Goal: Task Accomplishment & Management: Complete application form

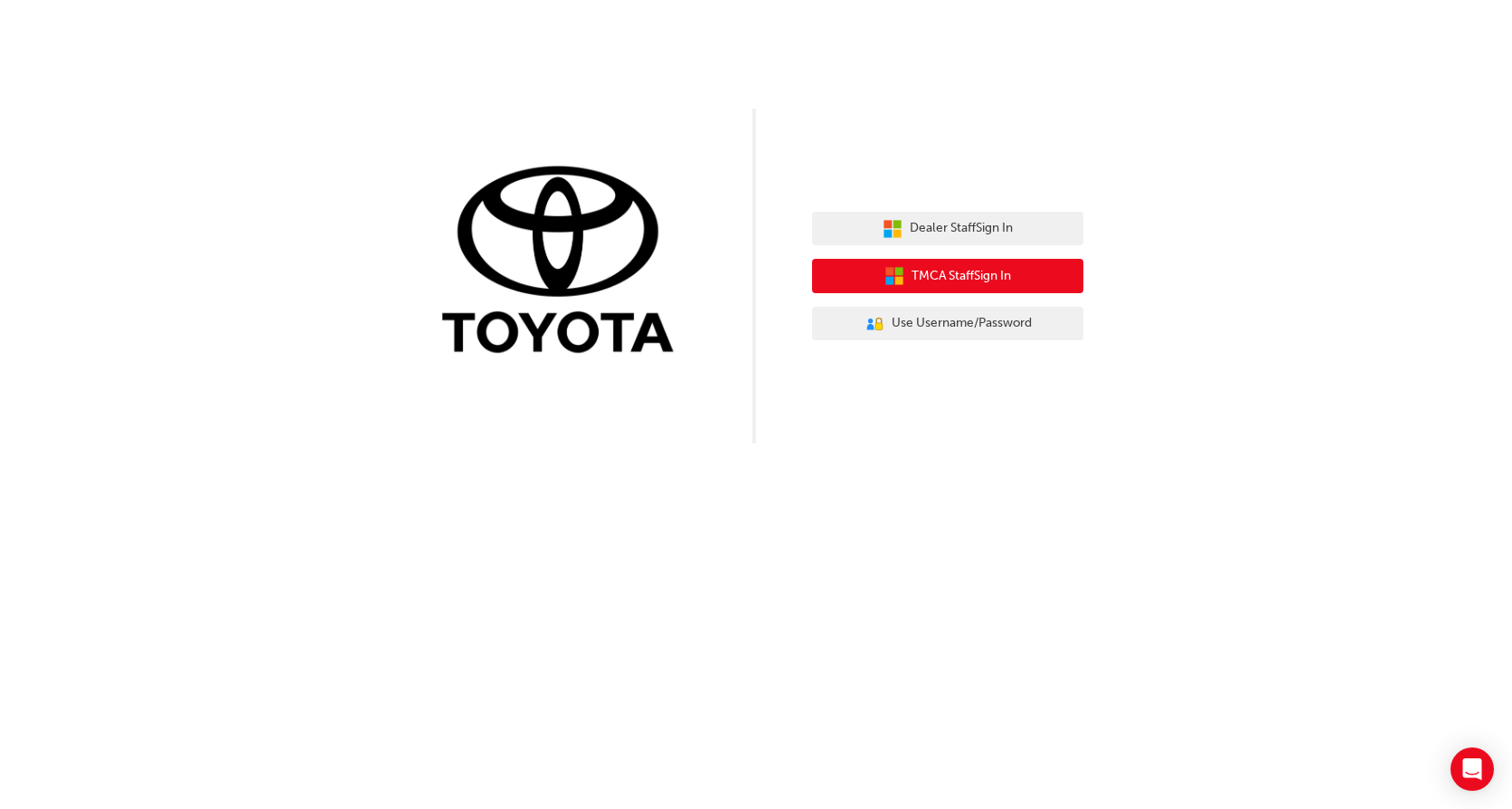
click at [945, 279] on span "TMCA Staff Sign In" at bounding box center [961, 276] width 100 height 21
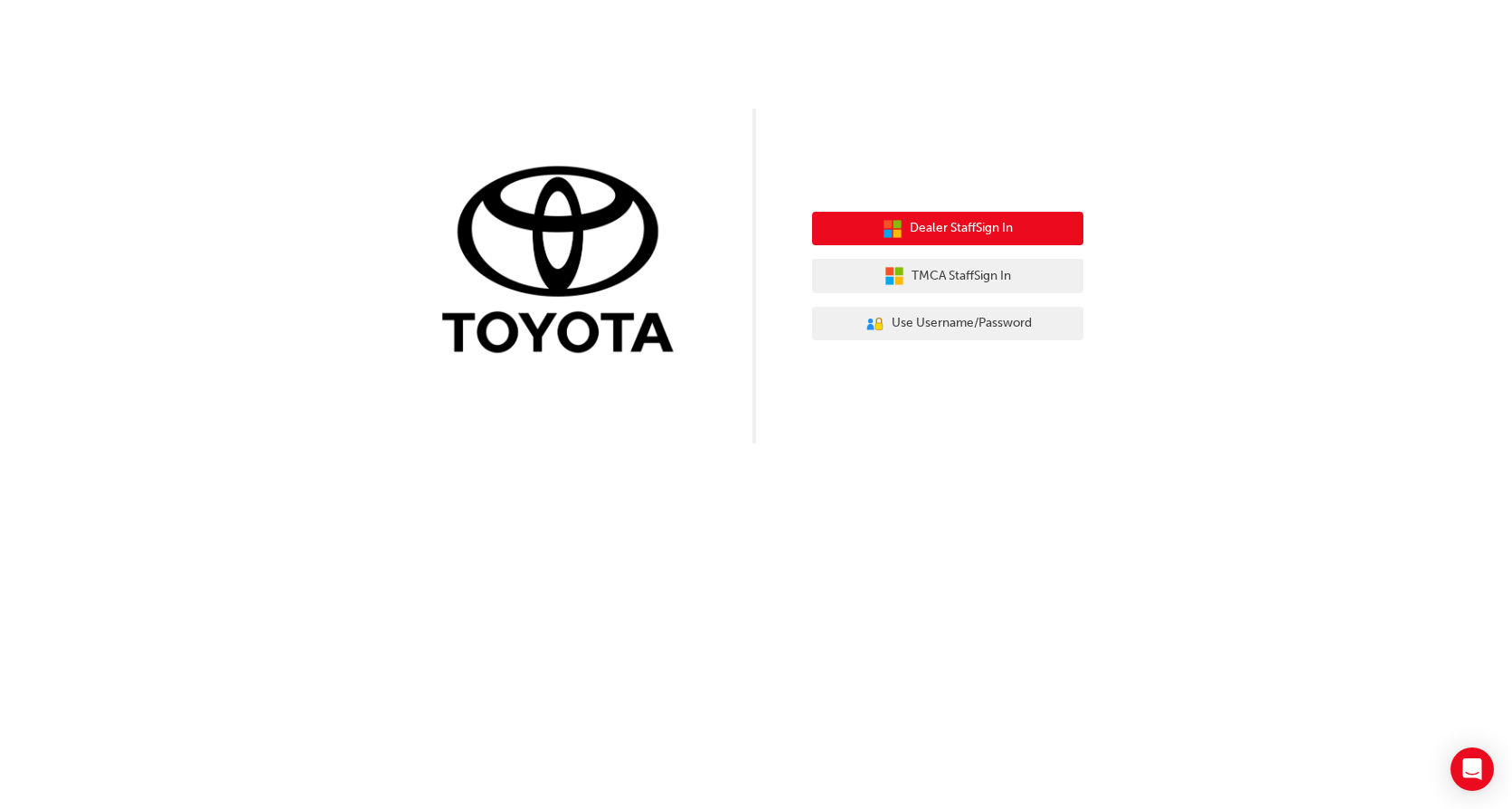
click at [943, 232] on span "Dealer Staff Sign In" at bounding box center [961, 228] width 103 height 21
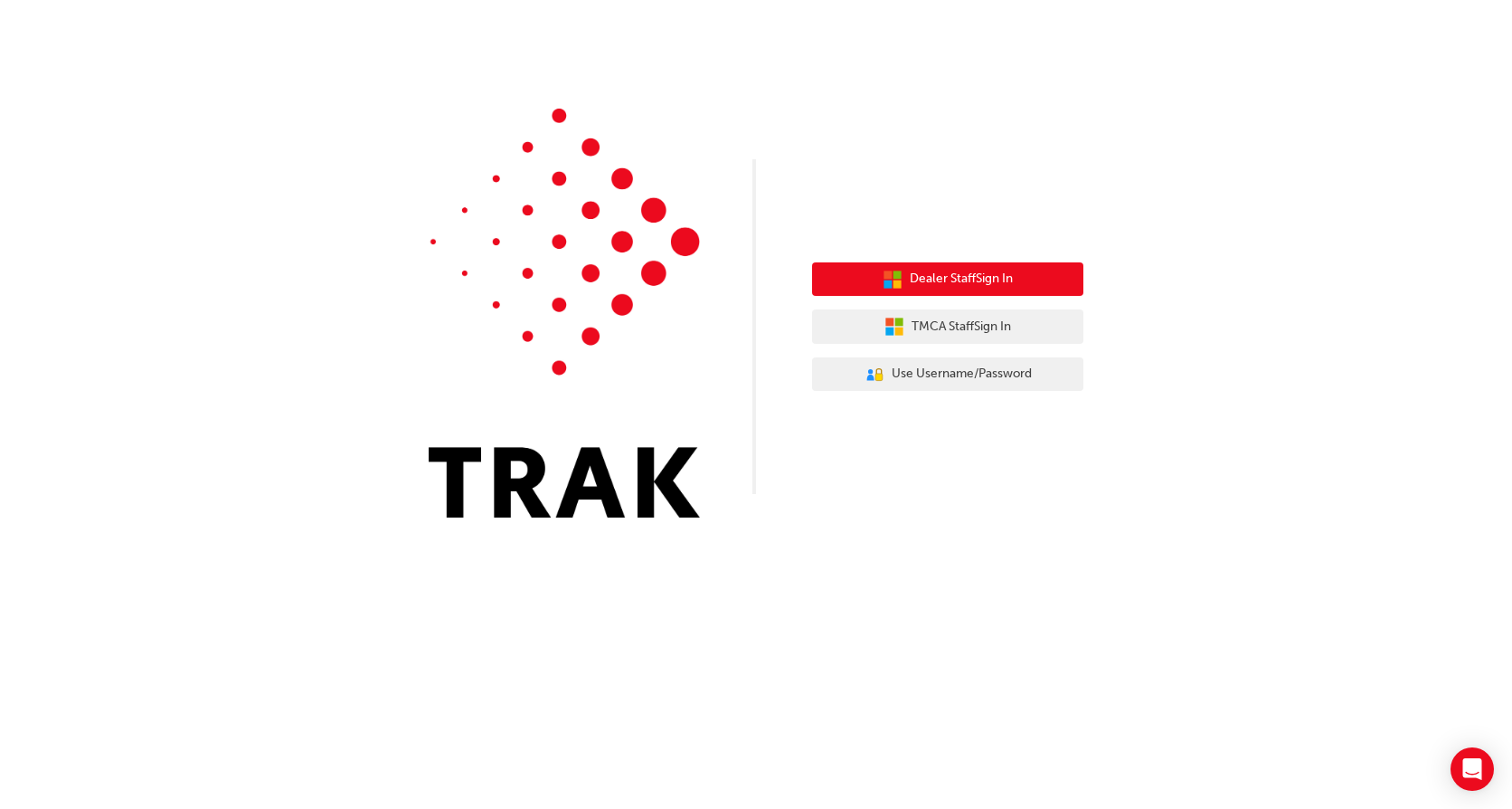
click at [930, 263] on div "Dealer Staff Sign In TMCA Staff Sign In User Authentication Icon - Blue Person,…" at bounding box center [947, 326] width 271 height 156
click at [927, 274] on span "Dealer Staff Sign In" at bounding box center [961, 279] width 103 height 21
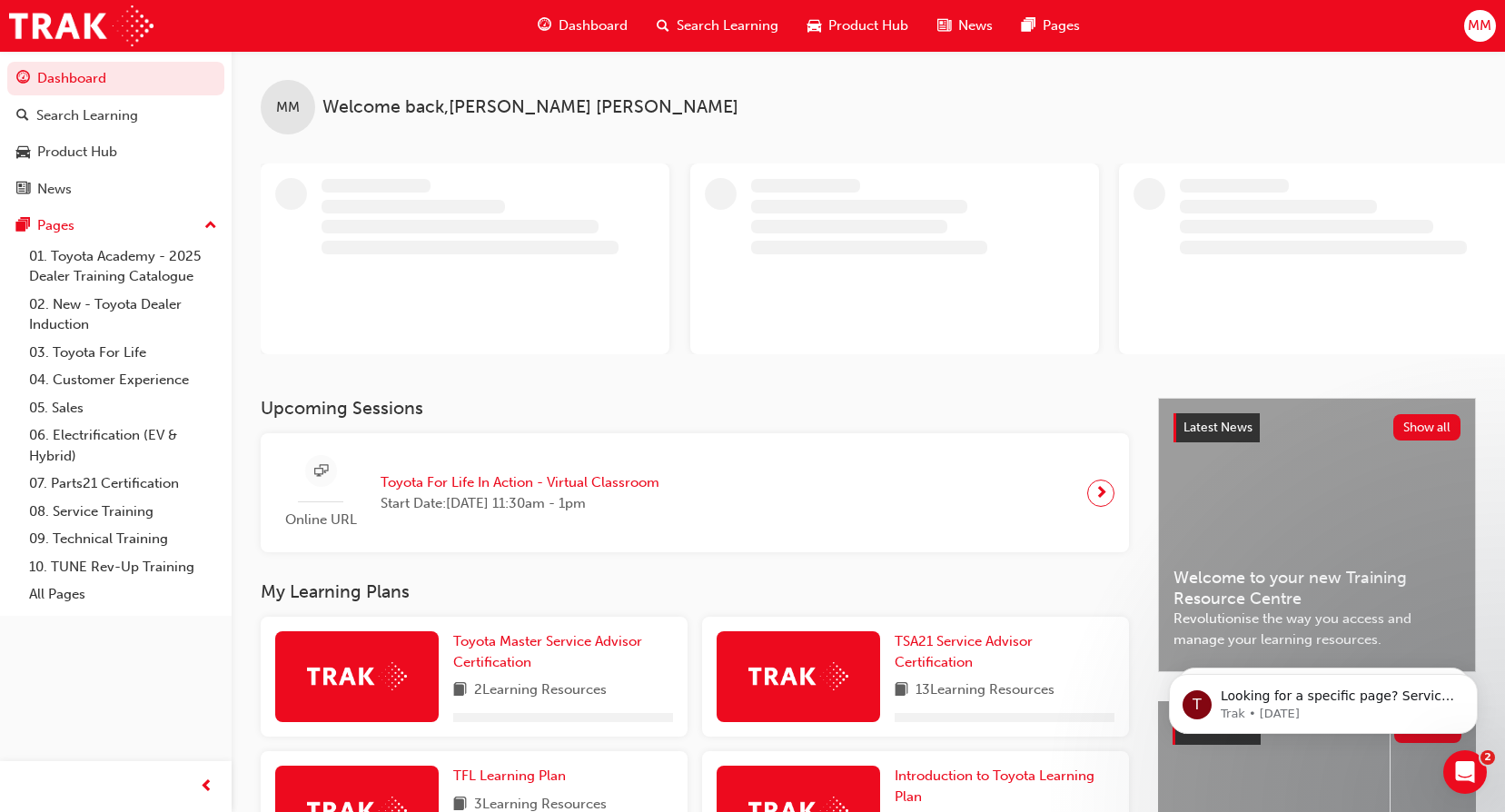
click at [1480, 26] on span "MM" at bounding box center [1479, 26] width 24 height 21
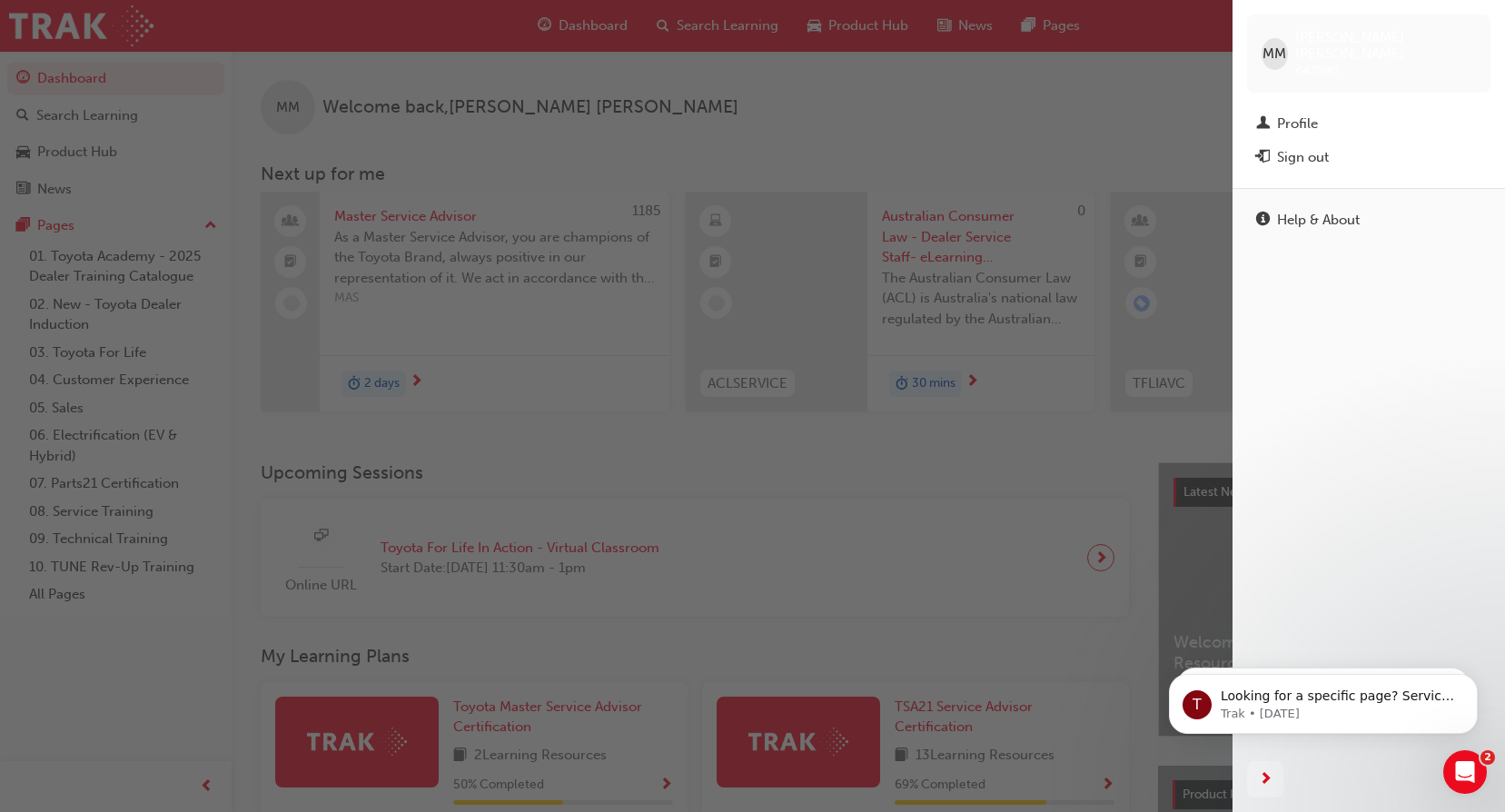
click at [1095, 95] on div "button" at bounding box center [615, 406] width 1232 height 812
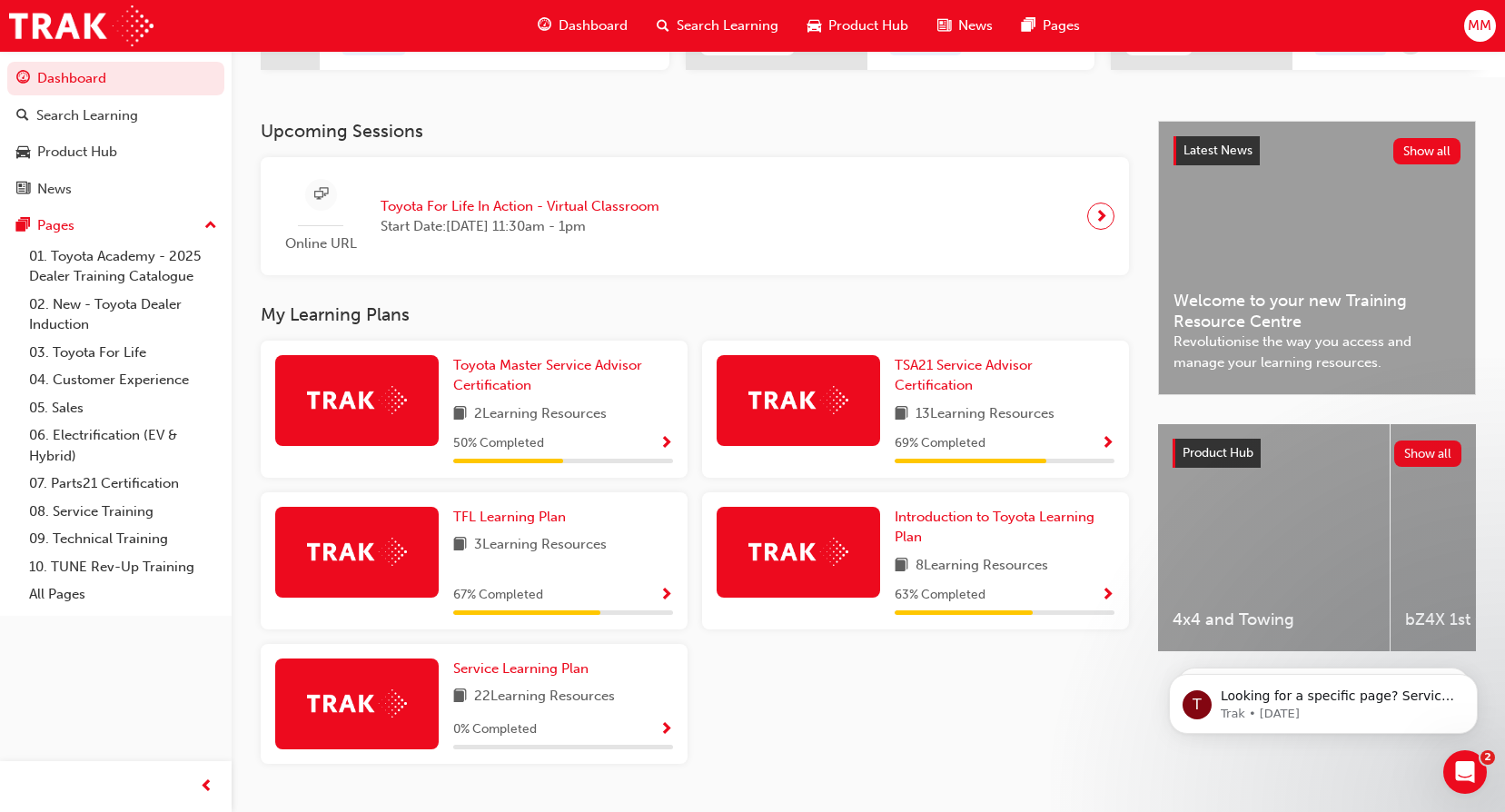
scroll to position [390, 0]
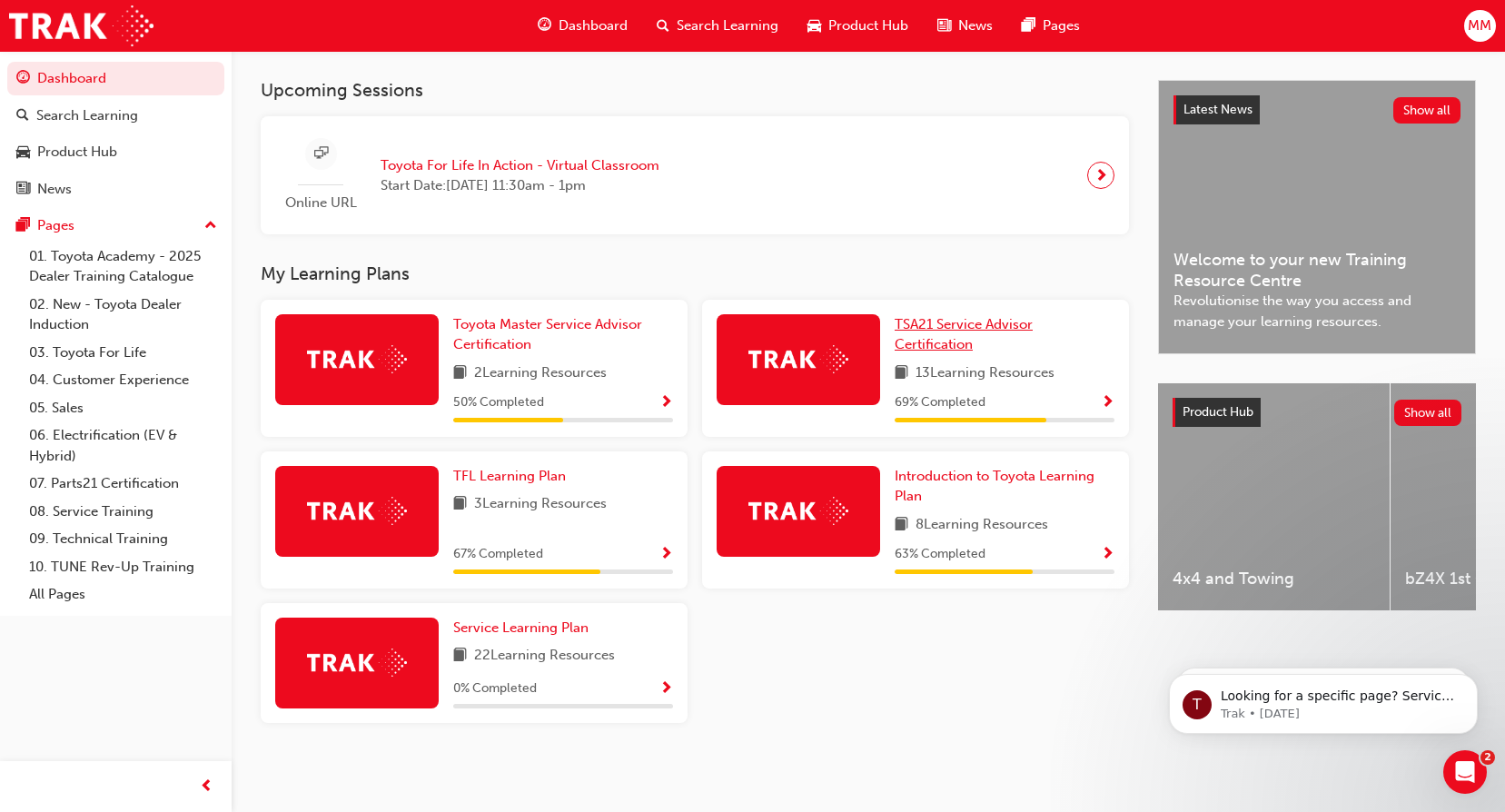
click at [925, 319] on span "TSA21 Service Advisor Certification" at bounding box center [963, 334] width 138 height 37
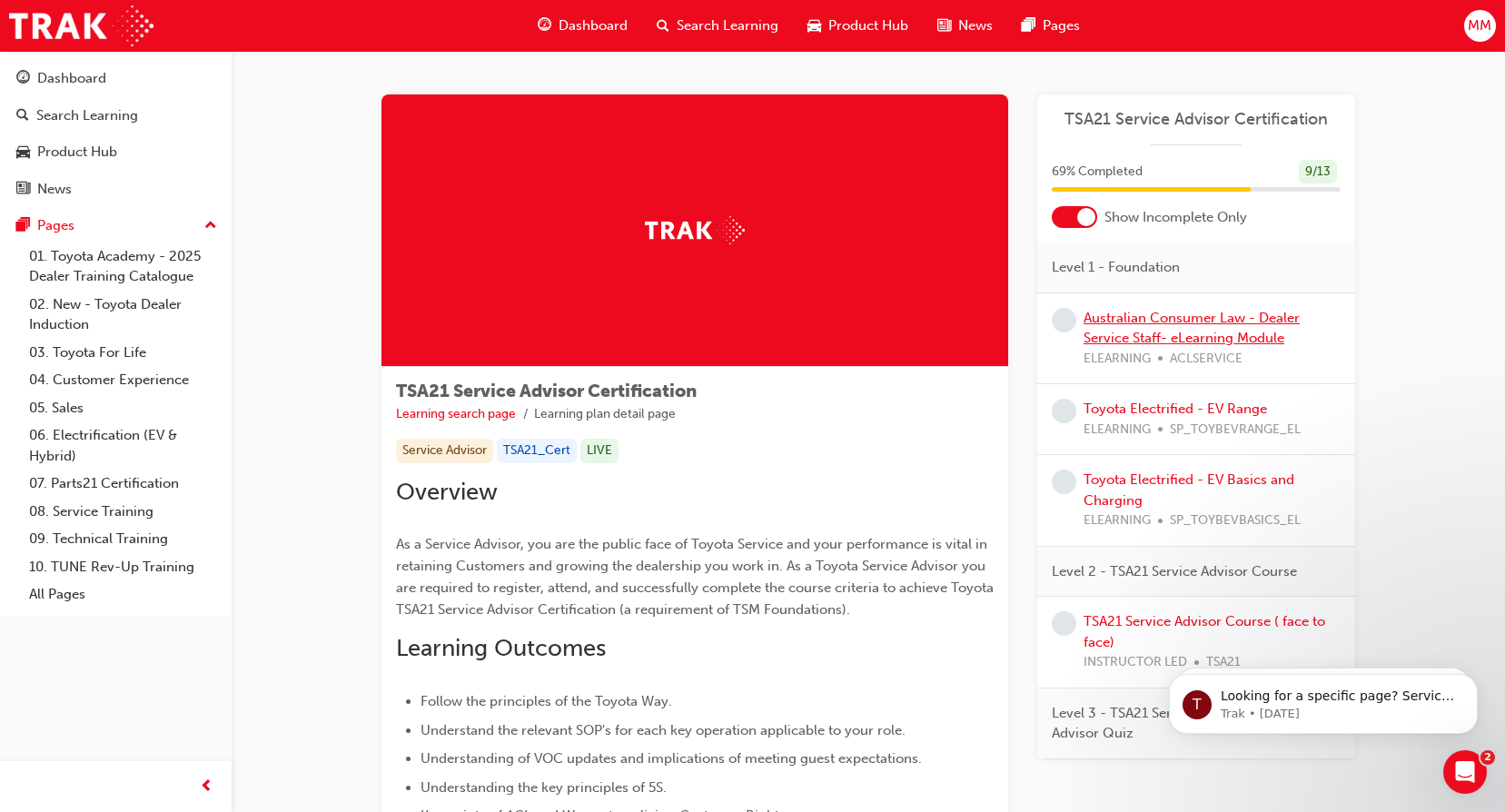
click at [1151, 320] on link "Australian Consumer Law - Dealer Service Staff- eLearning Module" at bounding box center [1192, 328] width 216 height 37
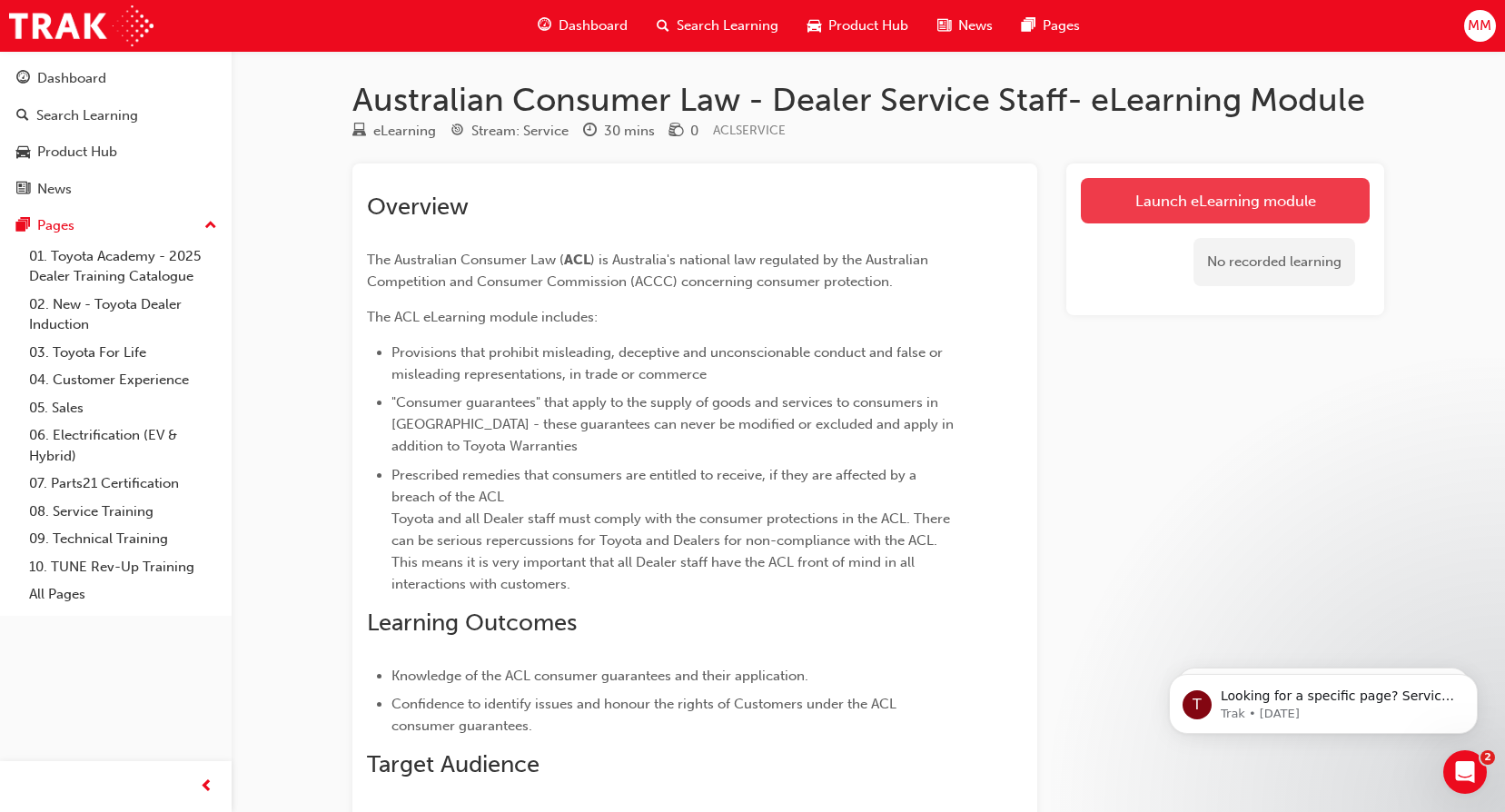
click at [1177, 203] on link "Launch eLearning module" at bounding box center [1225, 201] width 289 height 46
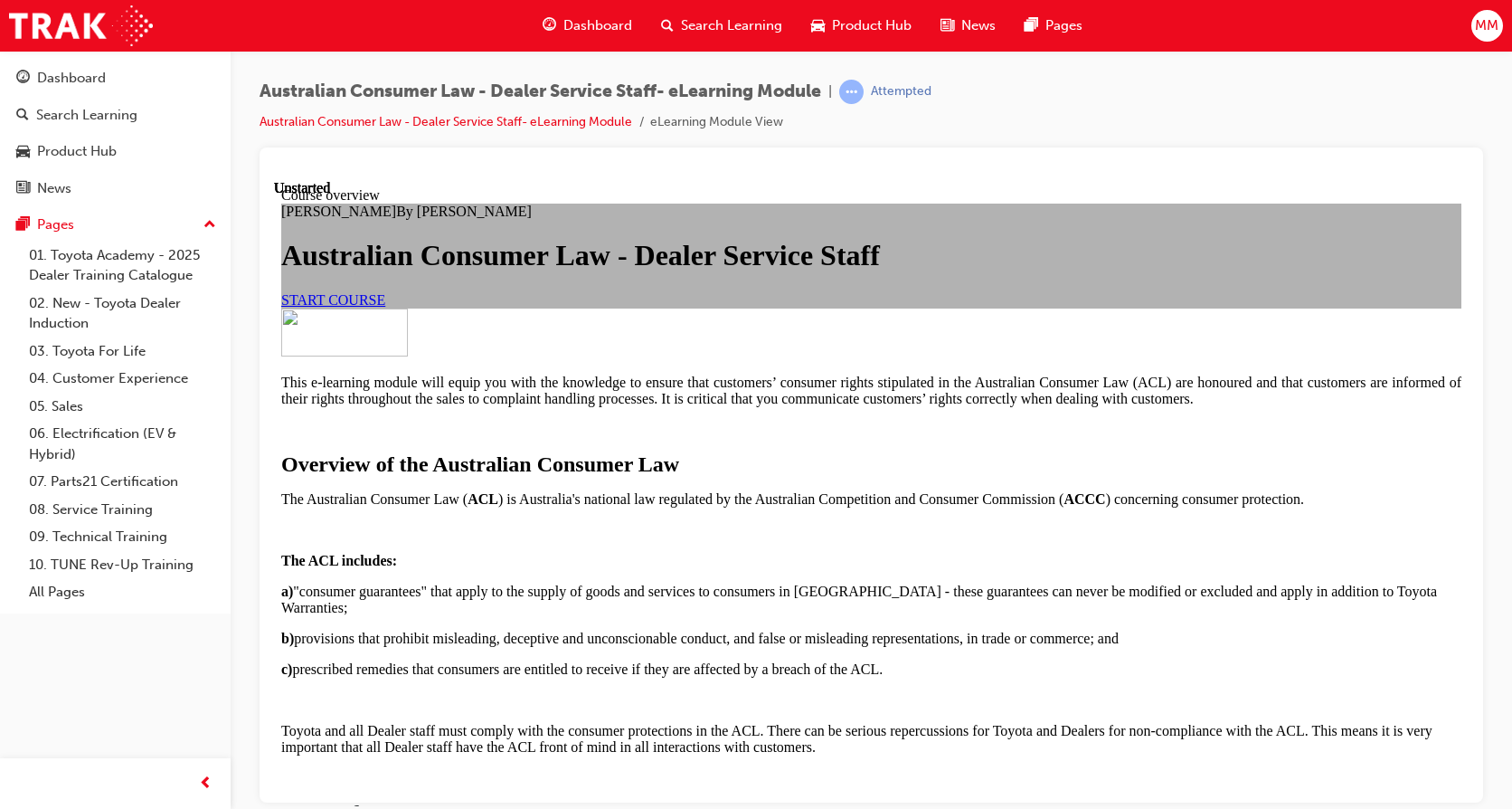
click at [385, 306] on span "START COURSE" at bounding box center [333, 299] width 104 height 15
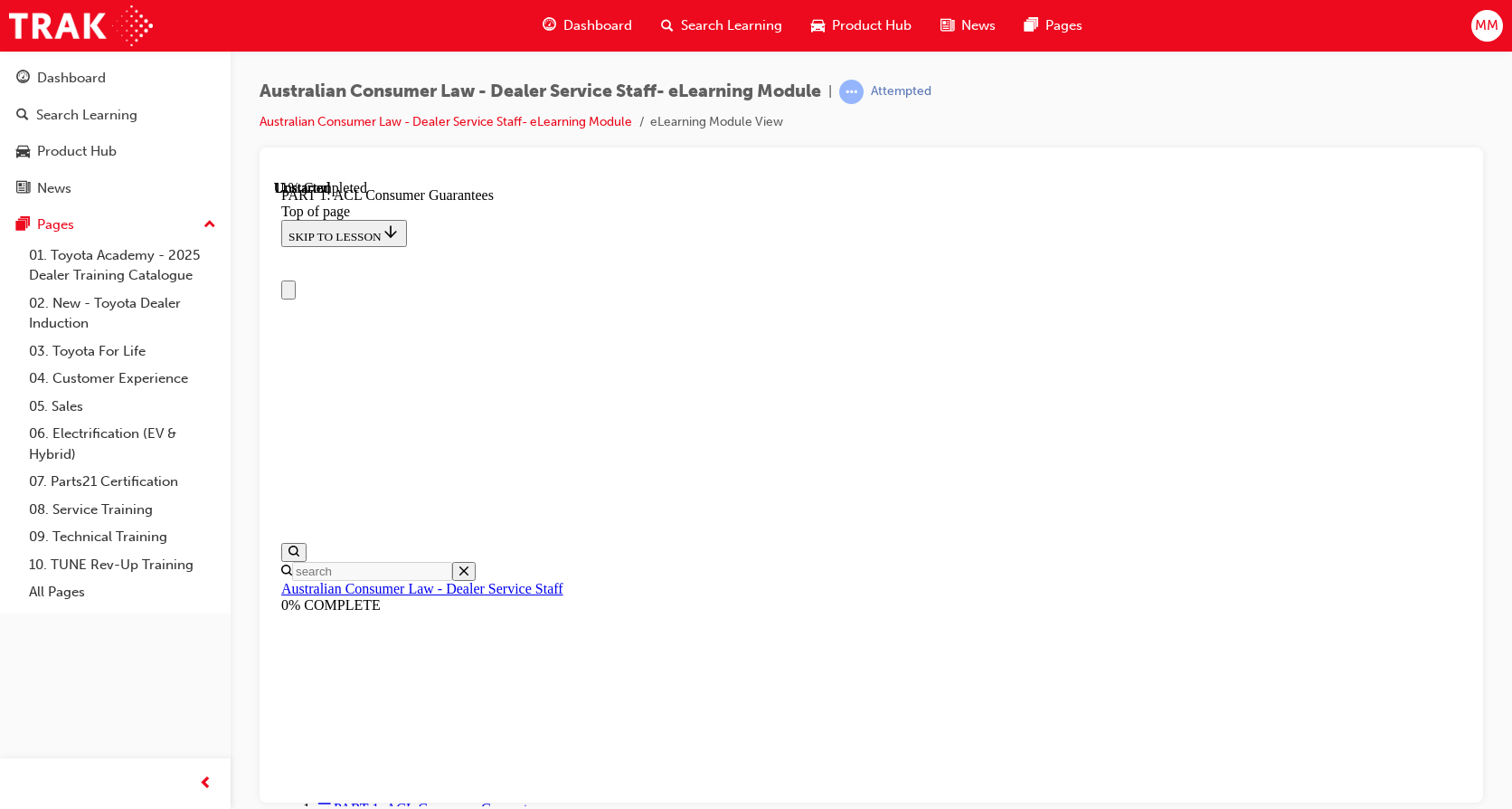
scroll to position [90, 0]
